Goal: Register for event/course

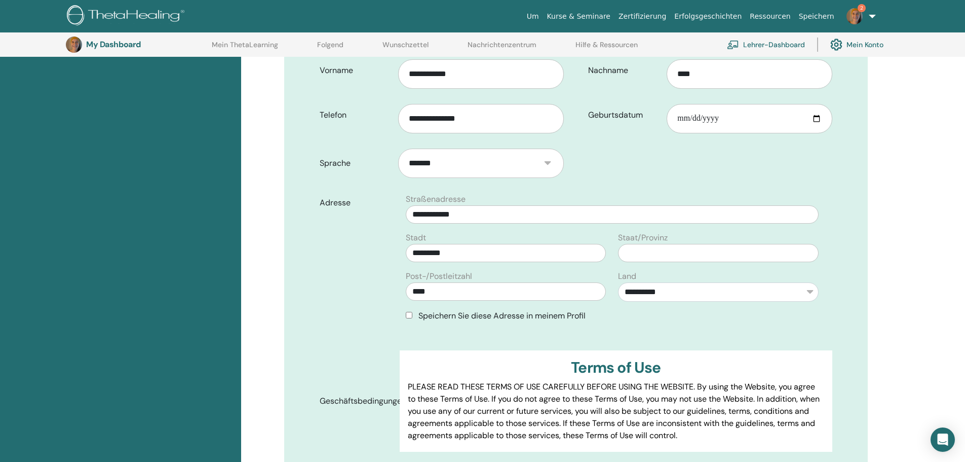
scroll to position [227, 0]
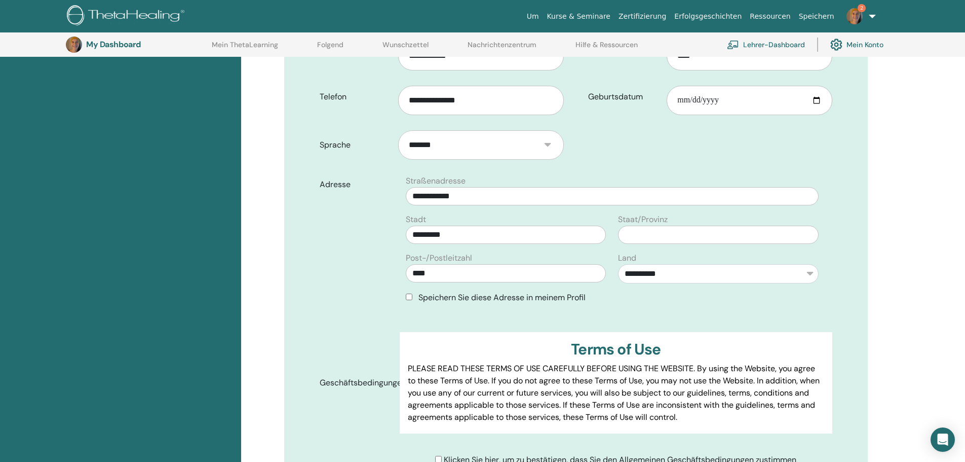
click at [403, 294] on div "Speichern Sie diese Adresse in meinem Profil" at bounding box center [612, 297] width 425 height 12
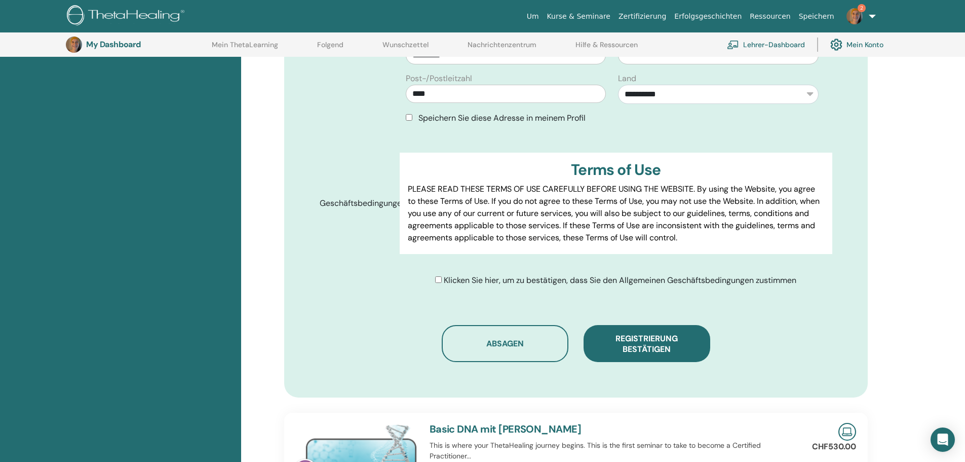
scroll to position [430, 0]
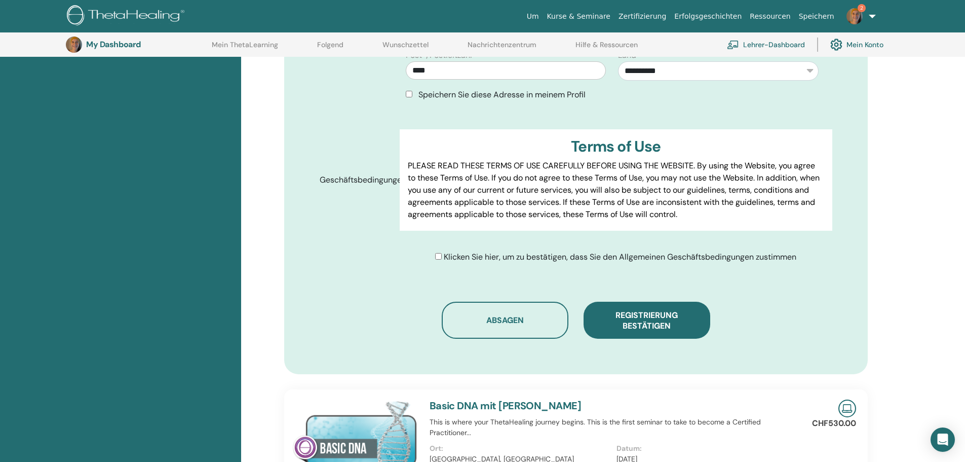
click at [437, 260] on div "Klicken Sie hier, um zu bestätigen, dass Sie den Allgemeinen Geschäftsbedingung…" at bounding box center [615, 257] width 361 height 12
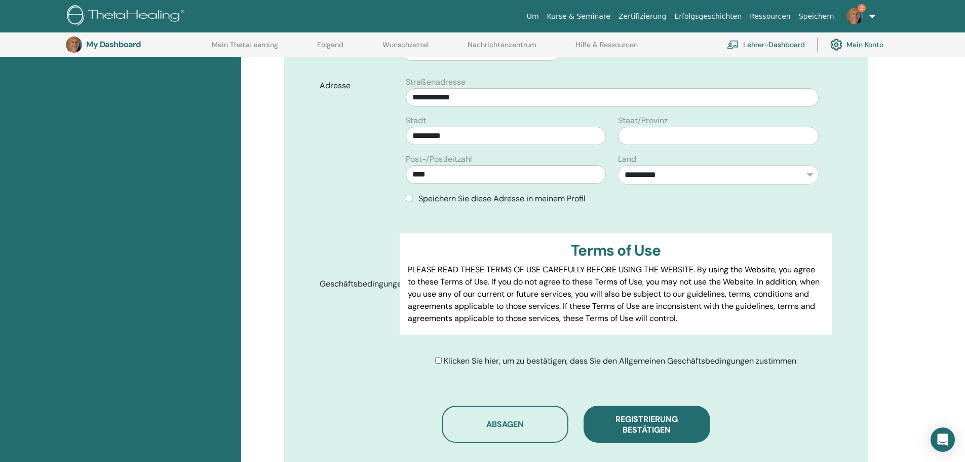
scroll to position [328, 0]
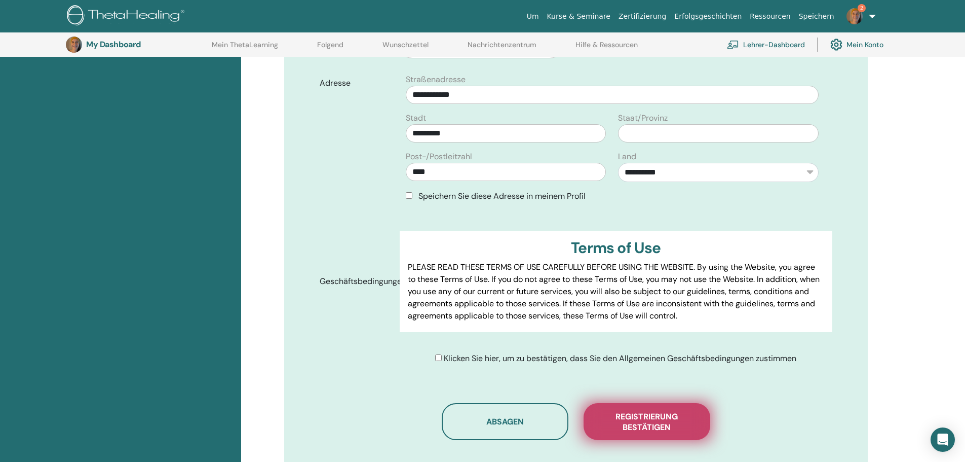
click at [650, 411] on span "Registrierung bestätigen" at bounding box center [646, 421] width 101 height 21
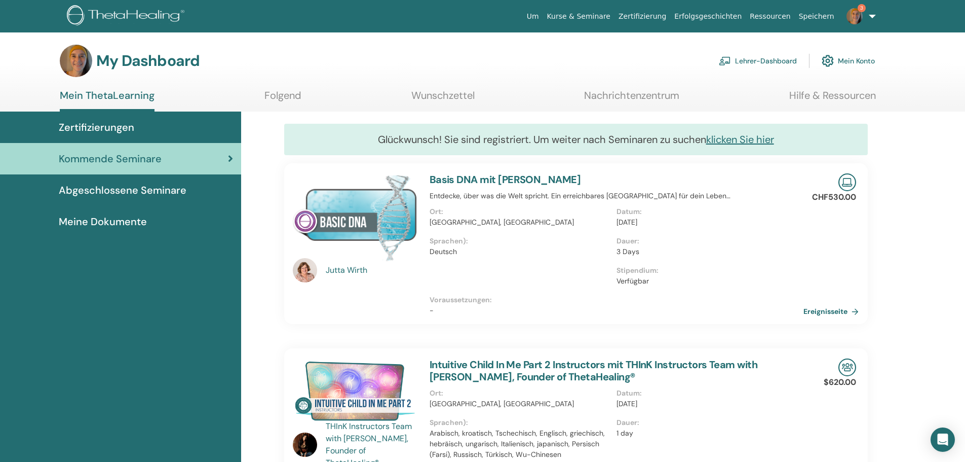
click at [107, 129] on span "Zertifizierungen" at bounding box center [96, 127] width 75 height 15
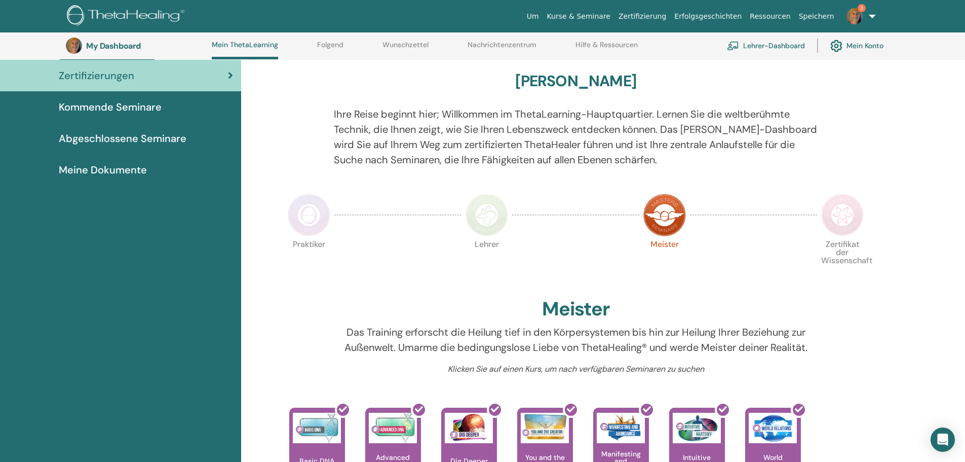
scroll to position [78, 0]
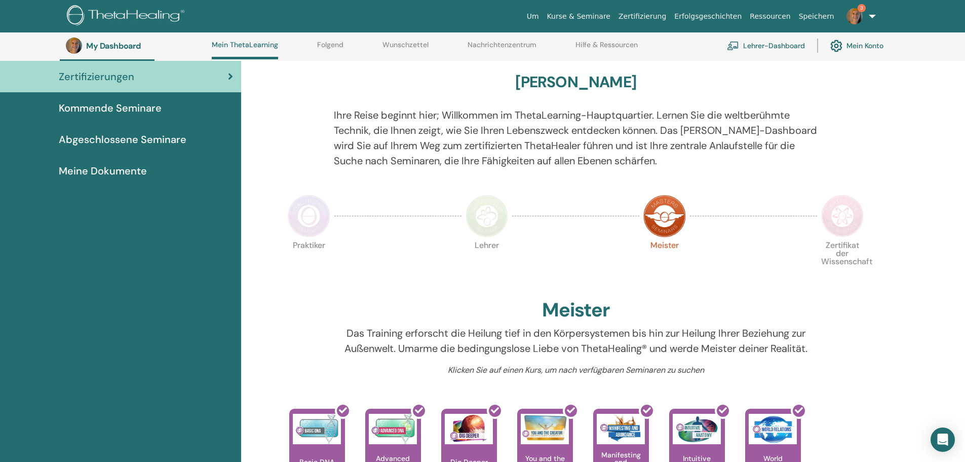
click at [850, 220] on img at bounding box center [842, 216] width 43 height 43
